Goal: Task Accomplishment & Management: Use online tool/utility

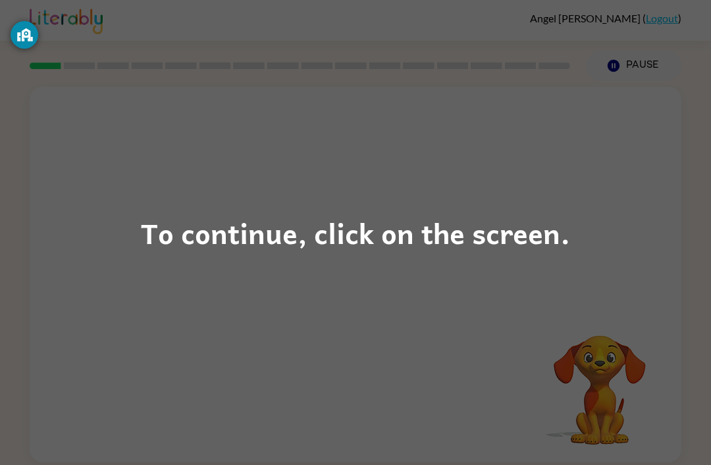
click at [682, 236] on div "To continue, click on the screen." at bounding box center [355, 232] width 711 height 465
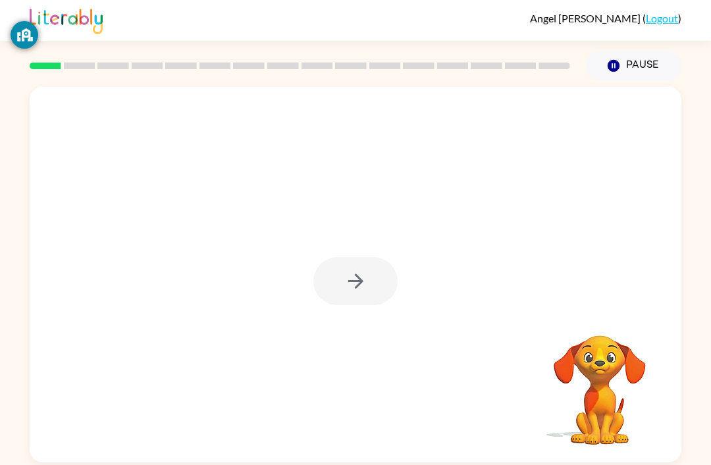
click at [364, 282] on div at bounding box center [355, 281] width 84 height 48
click at [363, 292] on icon "button" at bounding box center [355, 281] width 23 height 23
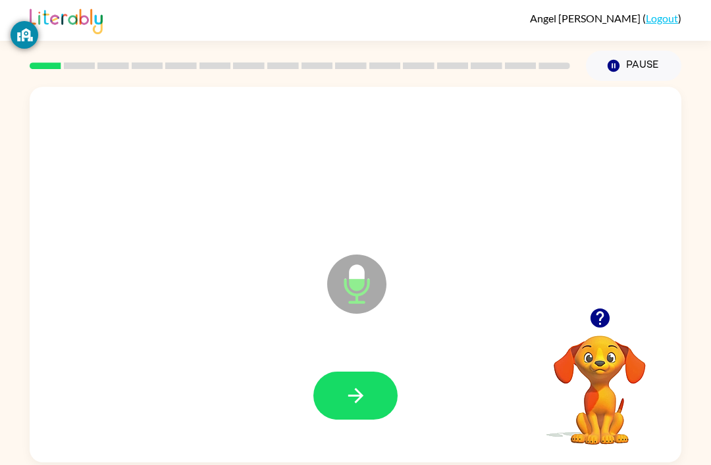
click at [377, 395] on button "button" at bounding box center [355, 396] width 84 height 48
click at [359, 393] on icon "button" at bounding box center [355, 395] width 23 height 23
click at [345, 395] on icon "button" at bounding box center [355, 395] width 23 height 23
click at [382, 378] on button "button" at bounding box center [355, 396] width 84 height 48
click at [357, 378] on button "button" at bounding box center [355, 396] width 84 height 48
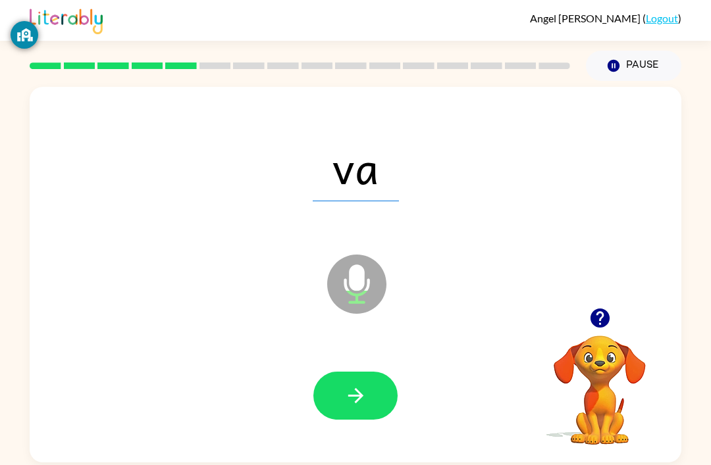
click at [372, 407] on button "button" at bounding box center [355, 396] width 84 height 48
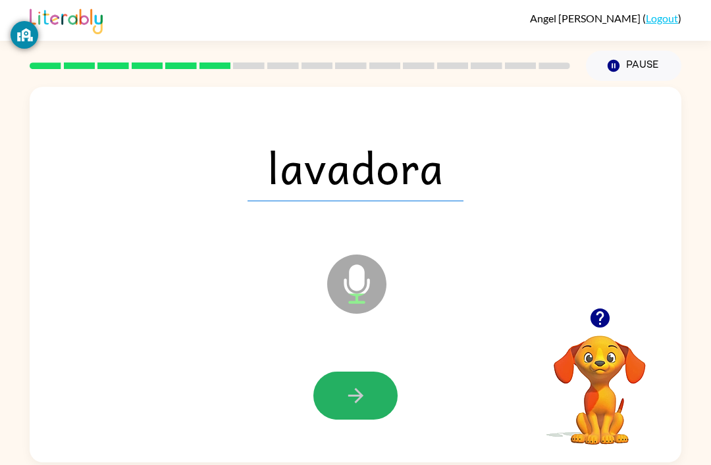
click at [364, 386] on button "button" at bounding box center [355, 396] width 84 height 48
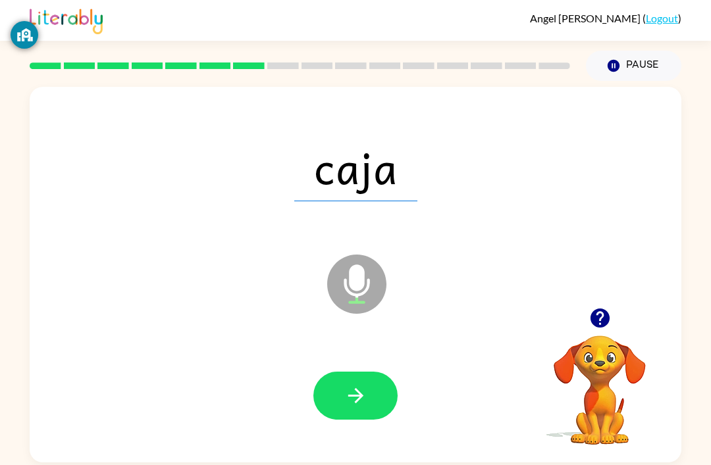
click at [356, 388] on icon "button" at bounding box center [355, 395] width 23 height 23
click at [351, 386] on icon "button" at bounding box center [355, 395] width 23 height 23
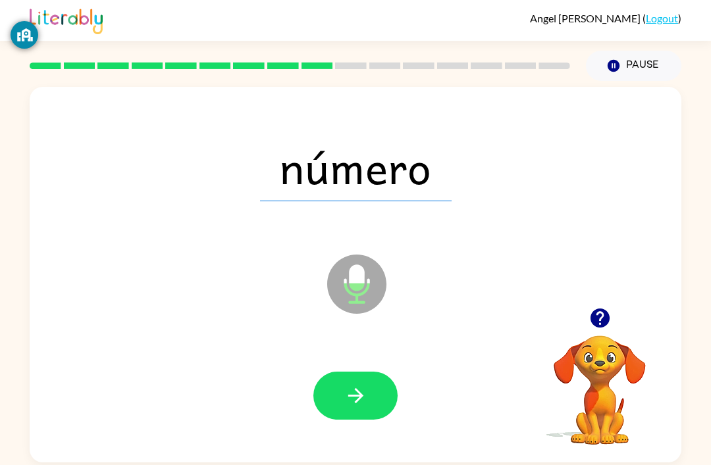
click at [361, 390] on icon "button" at bounding box center [355, 395] width 23 height 23
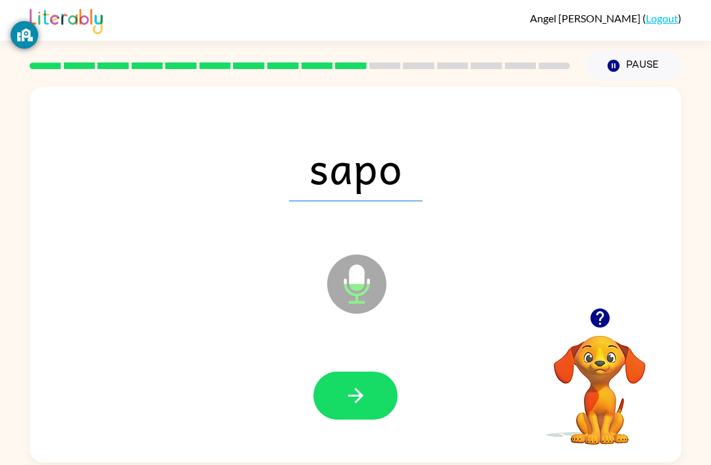
click at [372, 406] on button "button" at bounding box center [355, 396] width 84 height 48
click at [359, 399] on icon "button" at bounding box center [354, 395] width 15 height 15
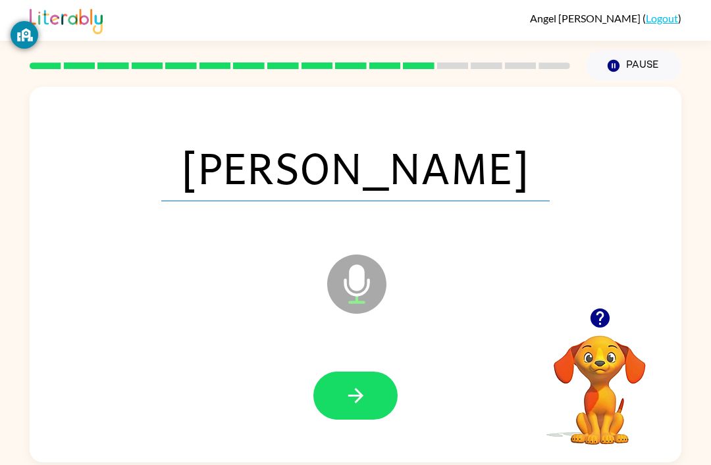
click at [345, 416] on button "button" at bounding box center [355, 396] width 84 height 48
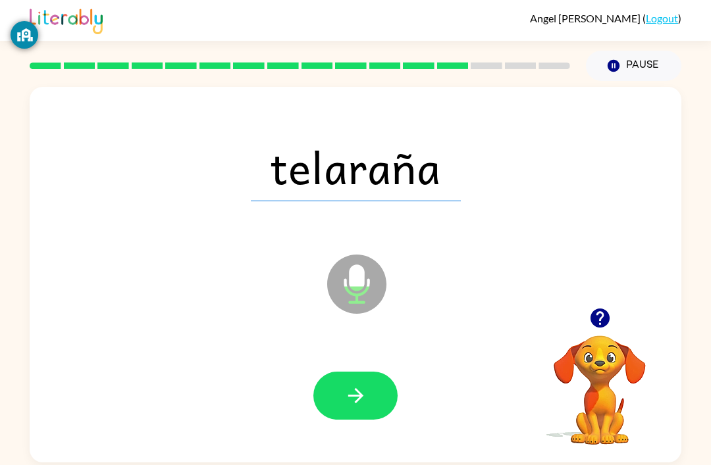
click at [375, 371] on div at bounding box center [355, 396] width 625 height 108
click at [374, 370] on div at bounding box center [355, 396] width 625 height 108
click at [352, 403] on icon "button" at bounding box center [355, 395] width 23 height 23
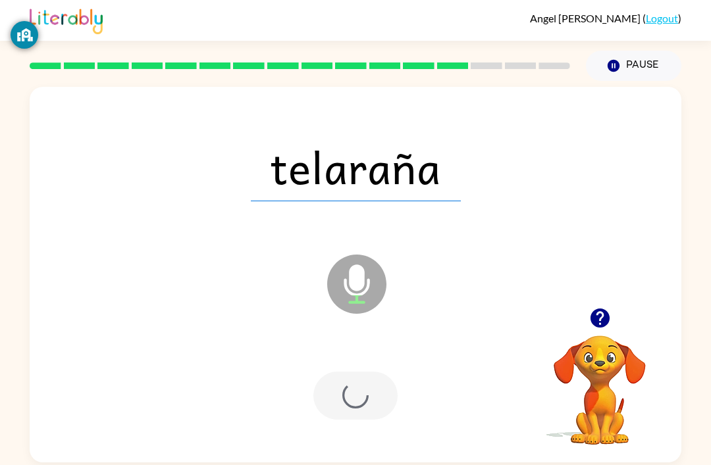
click at [353, 396] on div at bounding box center [355, 396] width 84 height 48
click at [353, 395] on div at bounding box center [355, 396] width 84 height 48
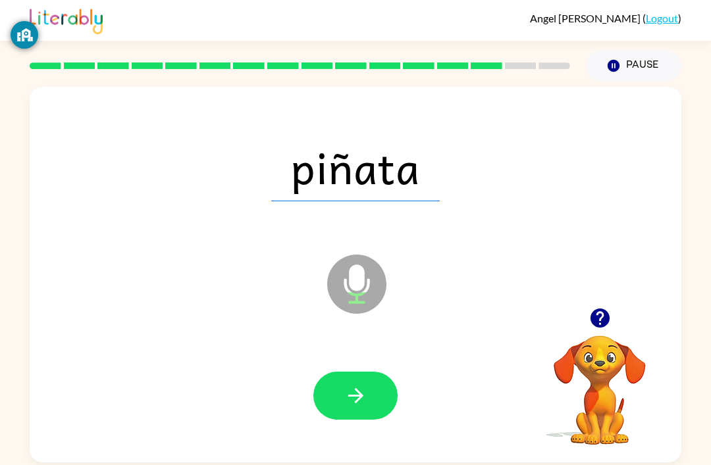
click at [356, 398] on icon "button" at bounding box center [354, 395] width 15 height 15
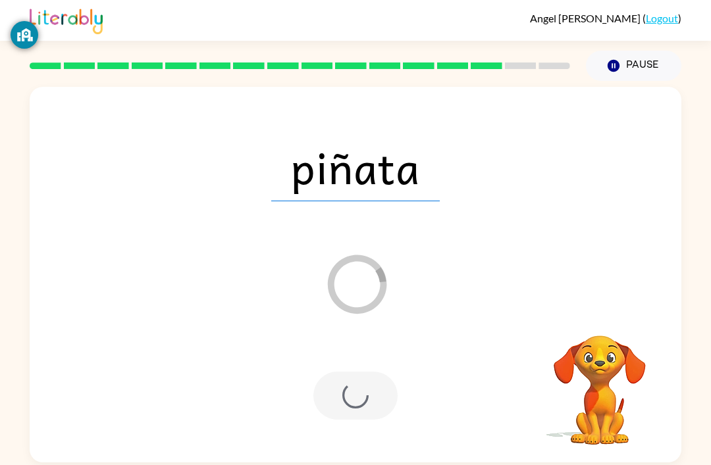
click at [409, 425] on div at bounding box center [355, 396] width 625 height 108
click at [600, 272] on div "Loader Your response is being sent to our graders" at bounding box center [324, 251] width 562 height 47
click at [627, 247] on div "piñata Loader Your response is being sent to our graders" at bounding box center [355, 275] width 651 height 376
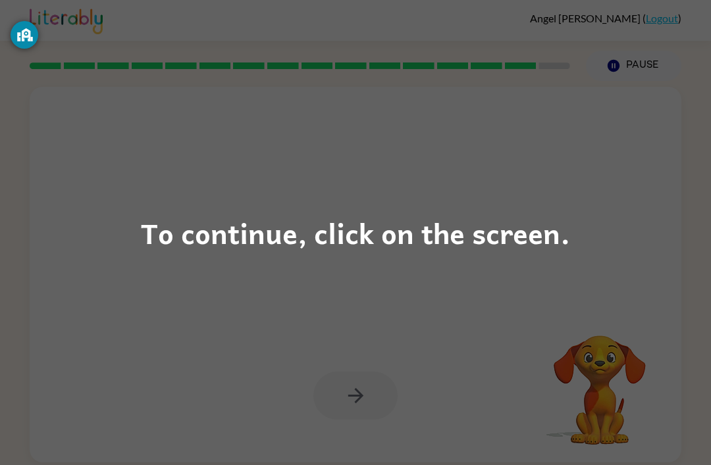
click at [609, 230] on div "To continue, click on the screen." at bounding box center [355, 232] width 711 height 465
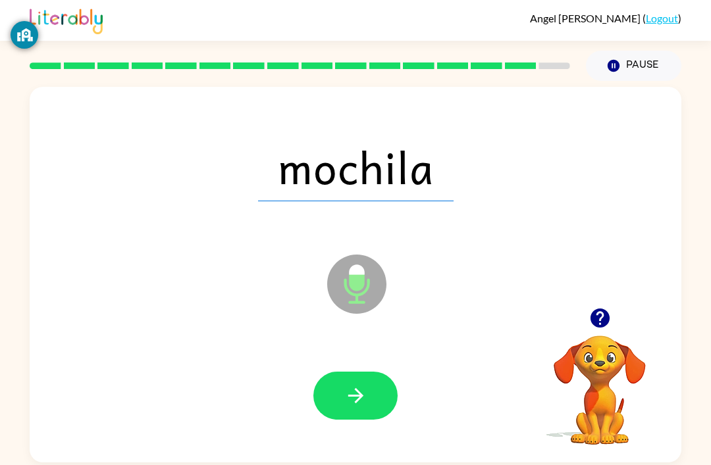
click at [355, 387] on icon "button" at bounding box center [355, 395] width 23 height 23
